Goal: Task Accomplishment & Management: Manage account settings

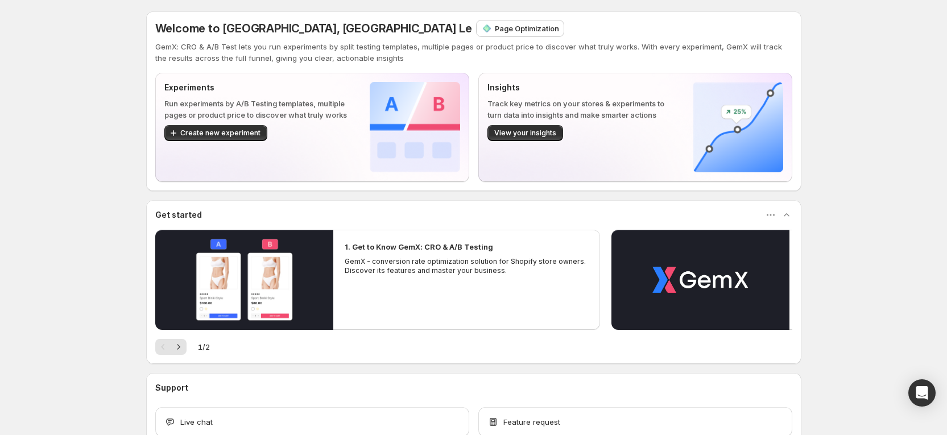
click at [495, 27] on p "Page Optimization" at bounding box center [527, 28] width 64 height 11
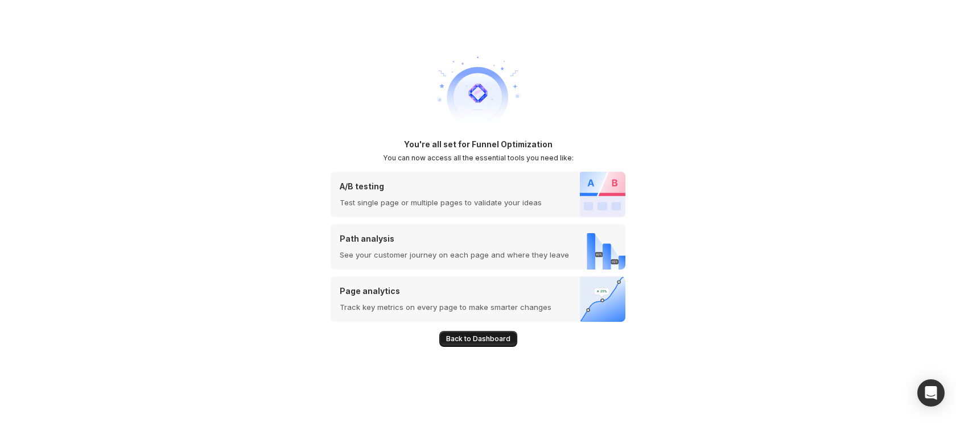
click at [489, 333] on button "Back to Dashboard" at bounding box center [478, 339] width 78 height 16
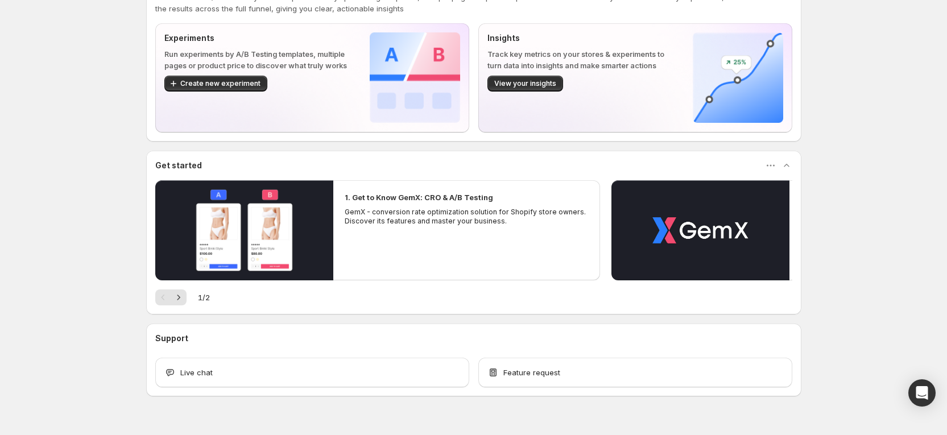
scroll to position [72, 0]
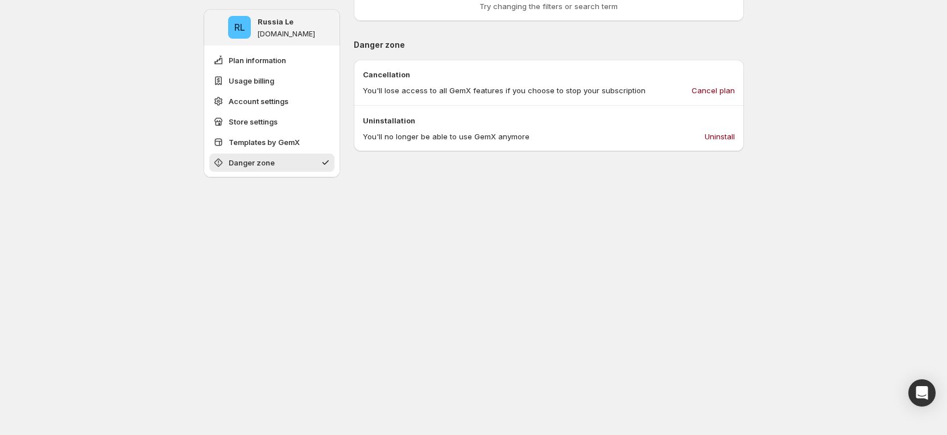
scroll to position [1145, 0]
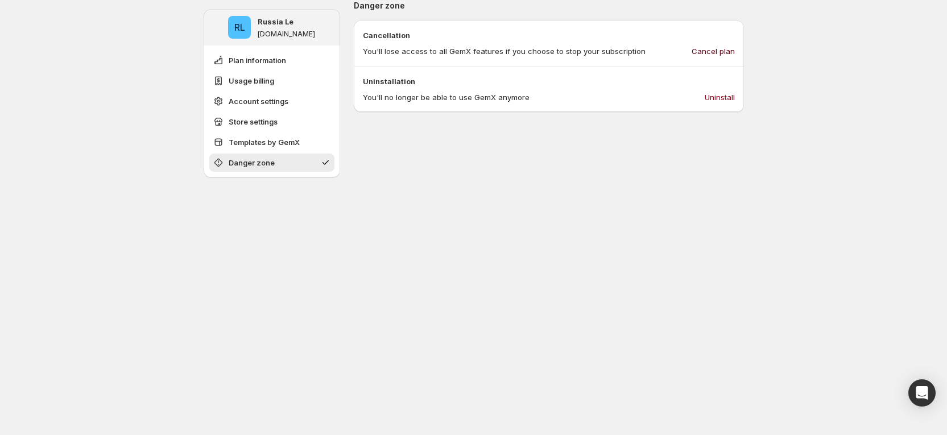
click at [719, 49] on span "Cancel plan" at bounding box center [713, 51] width 43 height 11
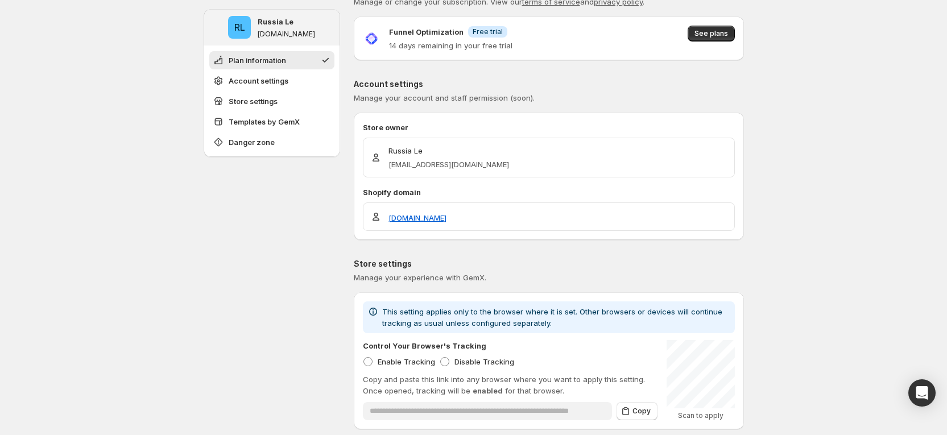
scroll to position [0, 0]
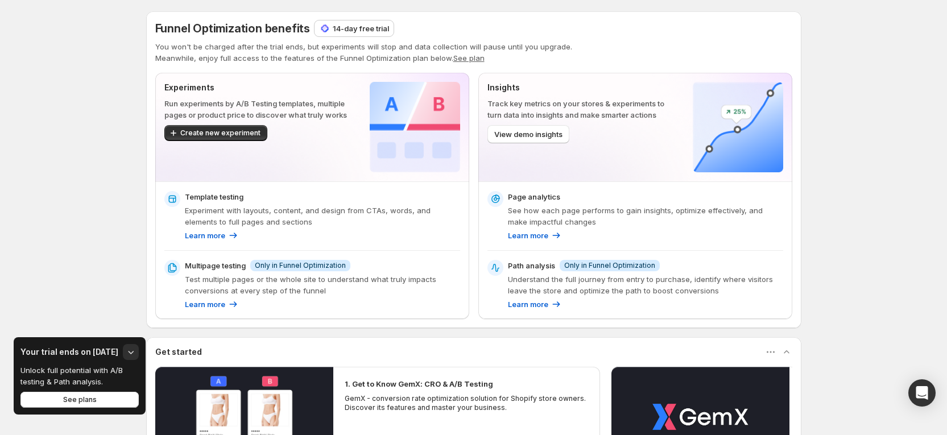
click at [372, 29] on p "14-day free trial" at bounding box center [361, 28] width 56 height 11
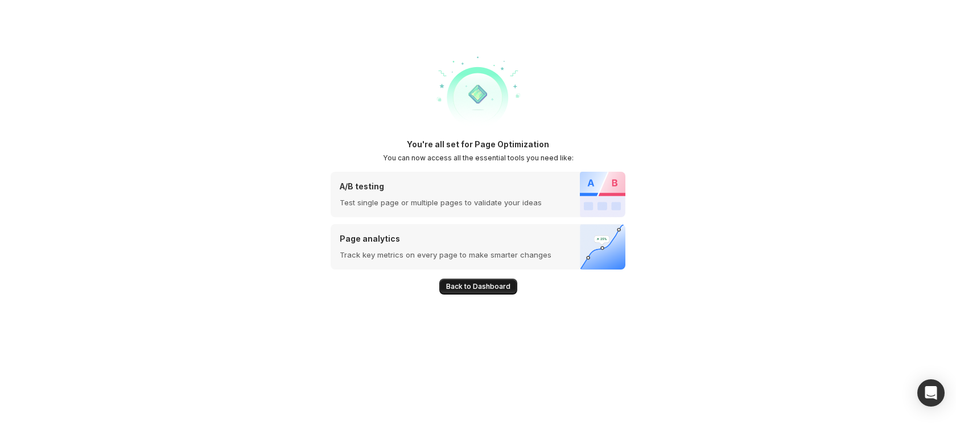
click at [477, 288] on span "Back to Dashboard" at bounding box center [478, 286] width 64 height 9
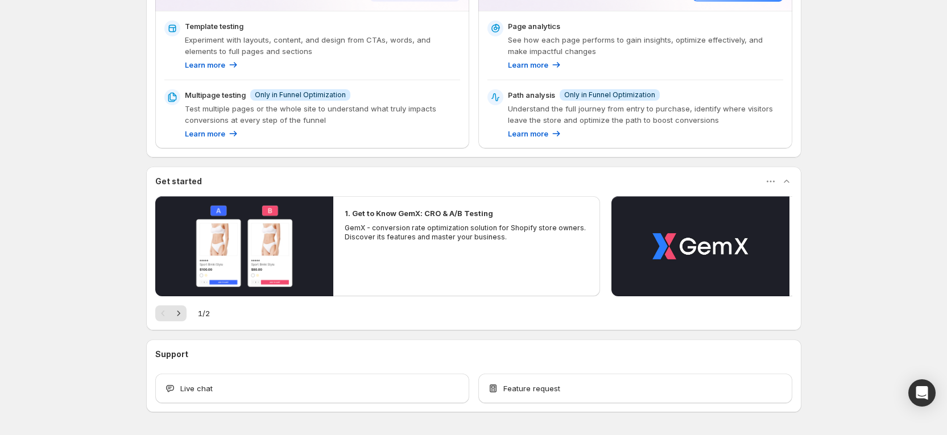
scroll to position [209, 0]
